Goal: Task Accomplishment & Management: Manage account settings

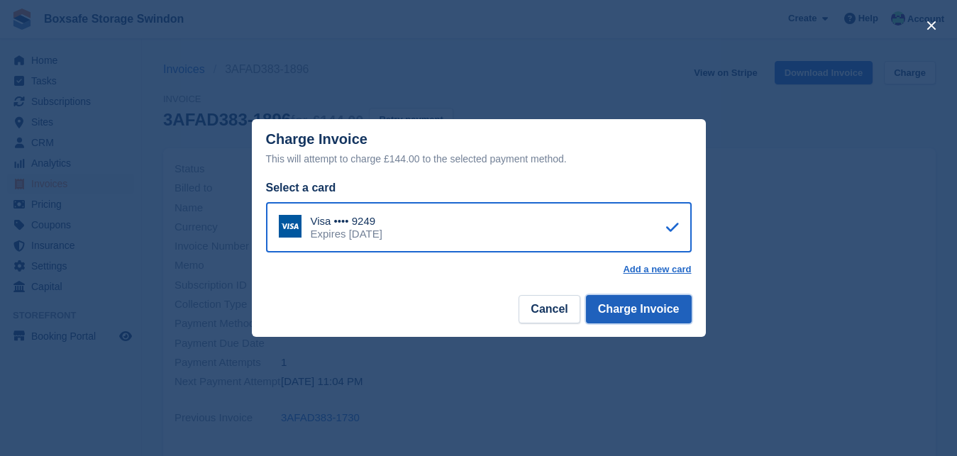
click at [648, 310] on button "Charge Invoice" at bounding box center [639, 309] width 106 height 28
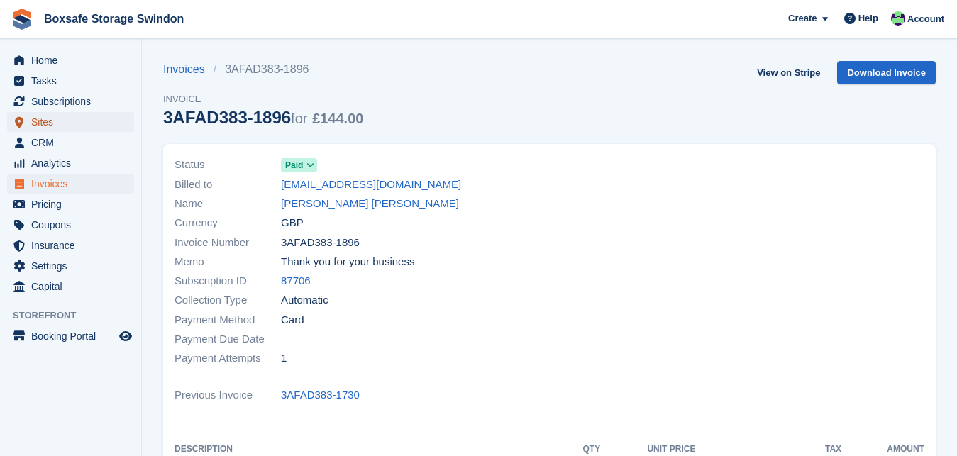
click at [89, 112] on span "Sites" at bounding box center [73, 122] width 85 height 20
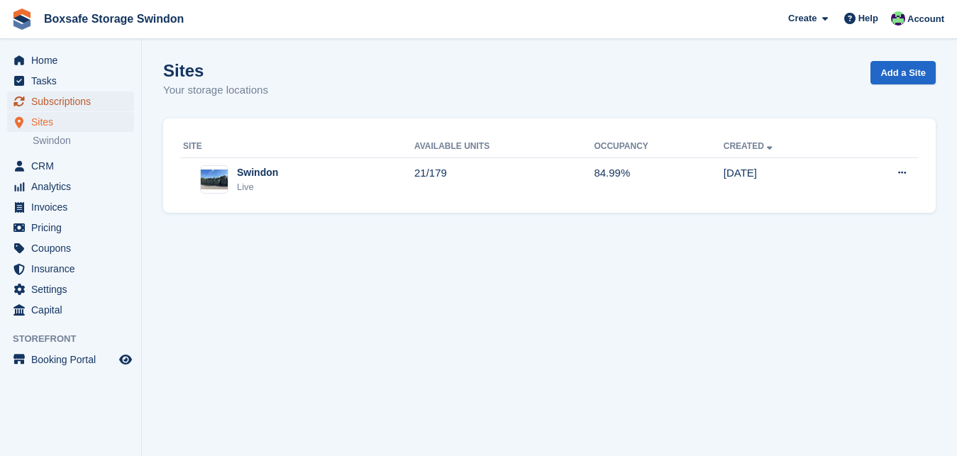
click at [77, 100] on span "Subscriptions" at bounding box center [73, 101] width 85 height 20
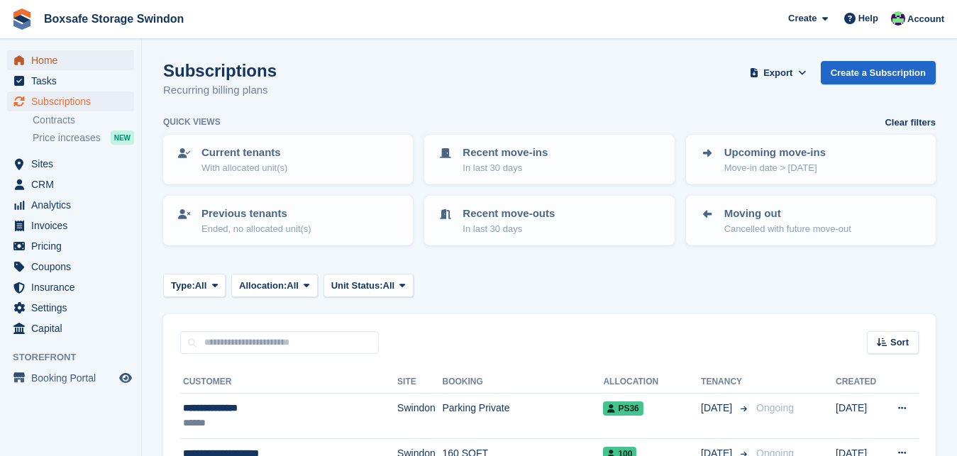
click at [50, 67] on span "Home" at bounding box center [73, 60] width 85 height 20
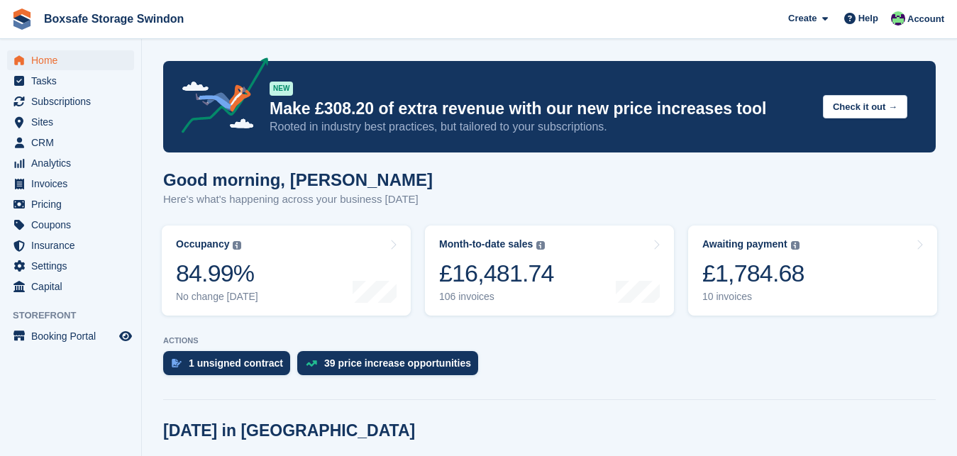
click at [750, 282] on div "£1,784.68" at bounding box center [753, 273] width 102 height 29
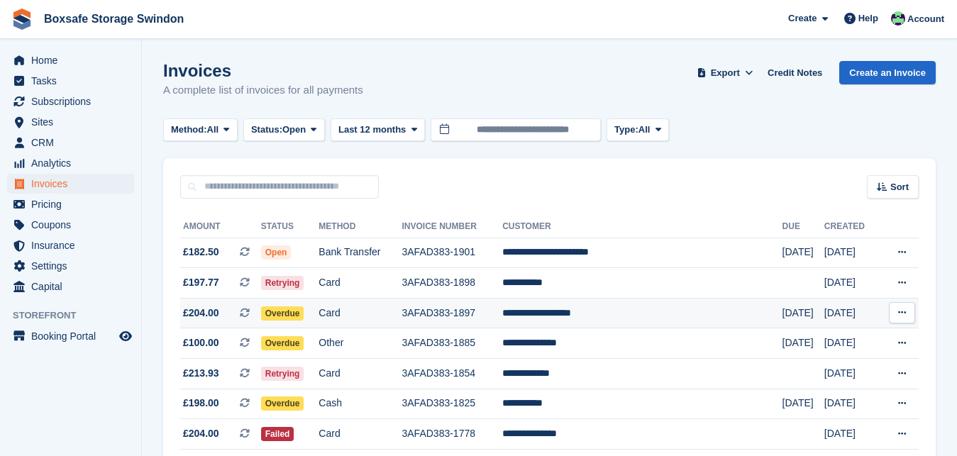
click at [606, 316] on td "**********" at bounding box center [641, 313] width 279 height 30
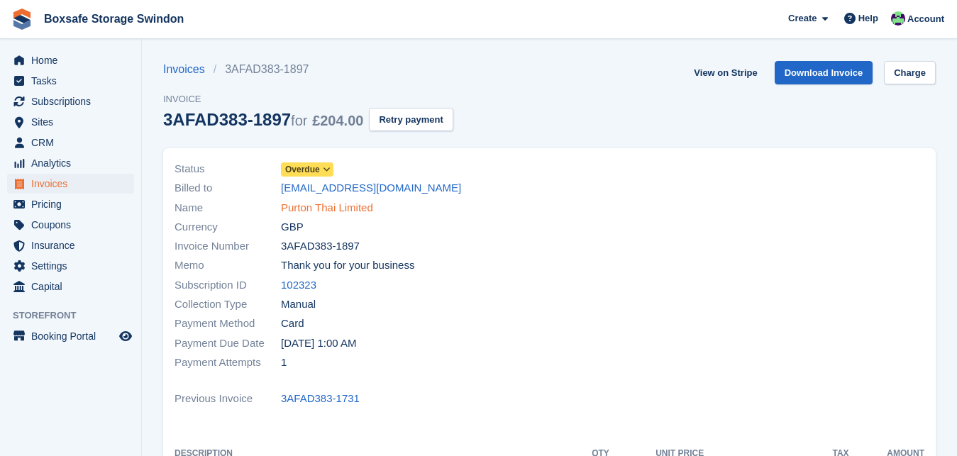
click at [283, 208] on link "Purton Thai Limited" at bounding box center [327, 208] width 92 height 16
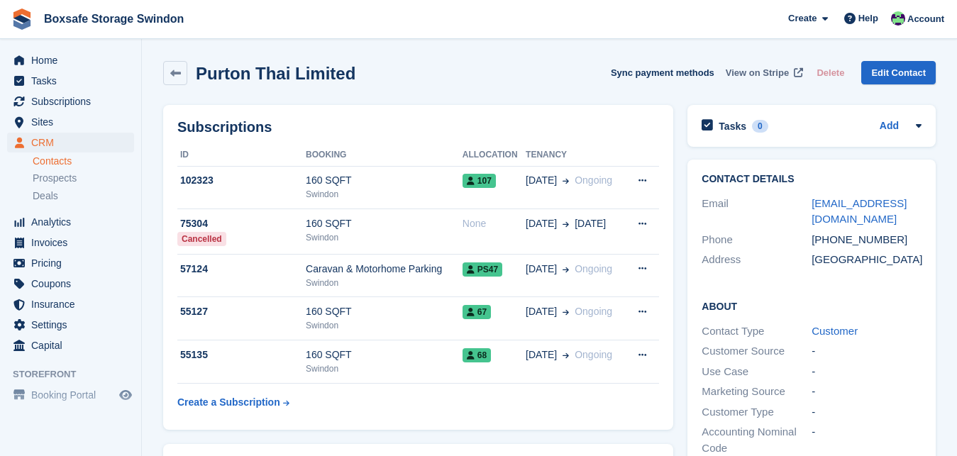
click at [755, 70] on span "View on Stripe" at bounding box center [756, 73] width 63 height 14
click at [72, 56] on span "Home" at bounding box center [73, 60] width 85 height 20
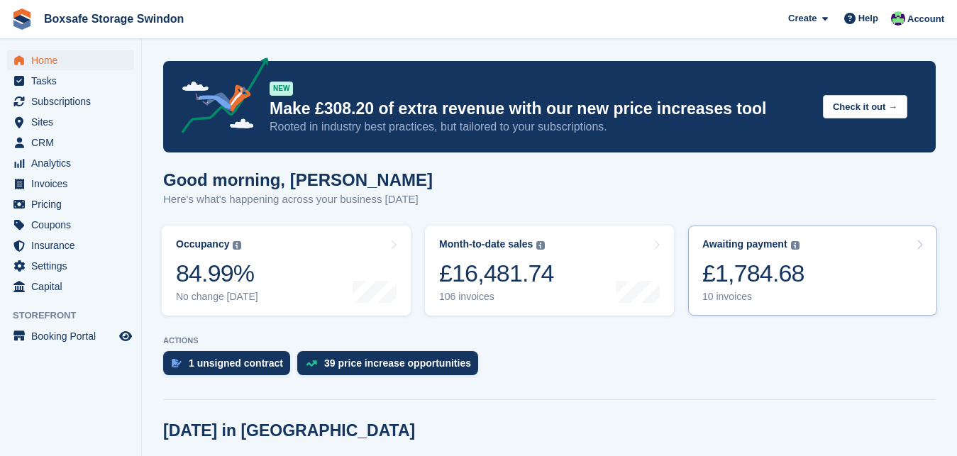
click at [728, 236] on link "Awaiting payment The total outstanding balance on all open invoices. £1,784.68 …" at bounding box center [812, 271] width 249 height 90
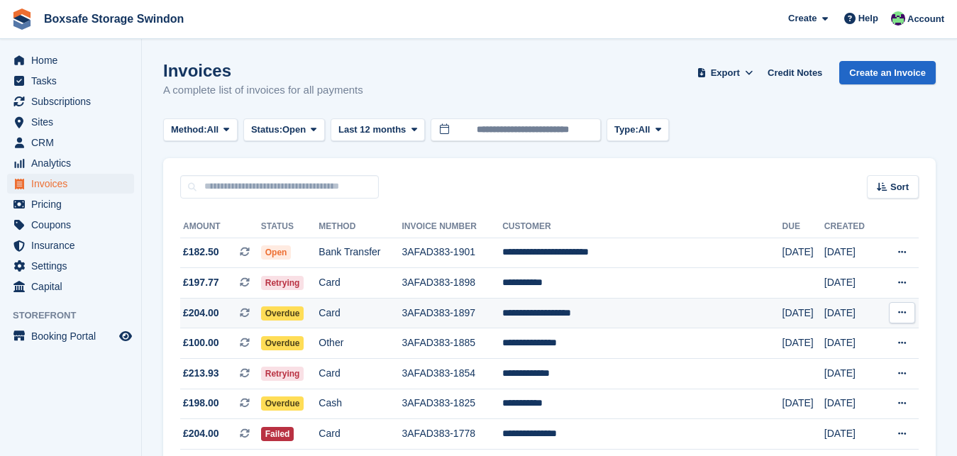
click at [574, 316] on td "**********" at bounding box center [641, 313] width 279 height 30
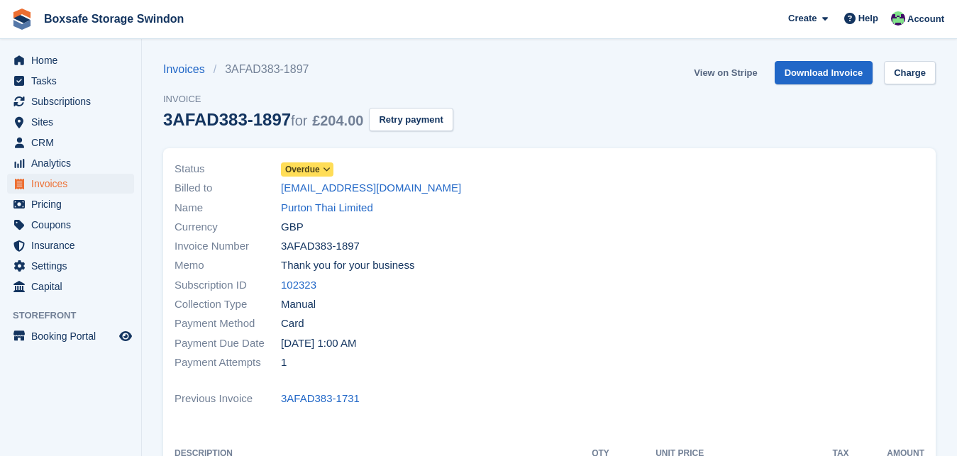
click at [730, 72] on link "View on Stripe" at bounding box center [725, 72] width 74 height 23
click at [66, 60] on span "Home" at bounding box center [73, 60] width 85 height 20
